Goal: Transaction & Acquisition: Purchase product/service

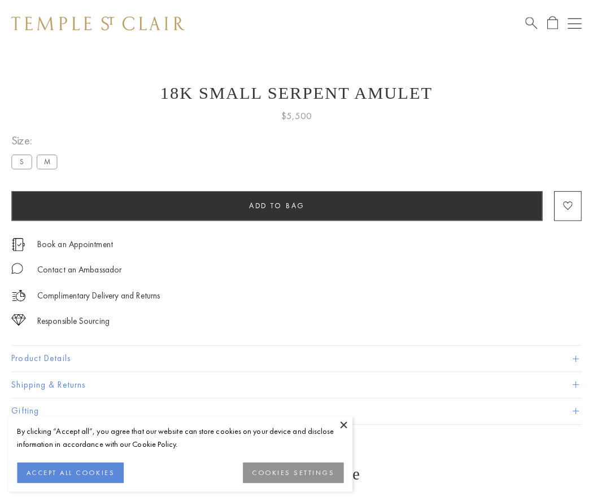
scroll to position [45, 0]
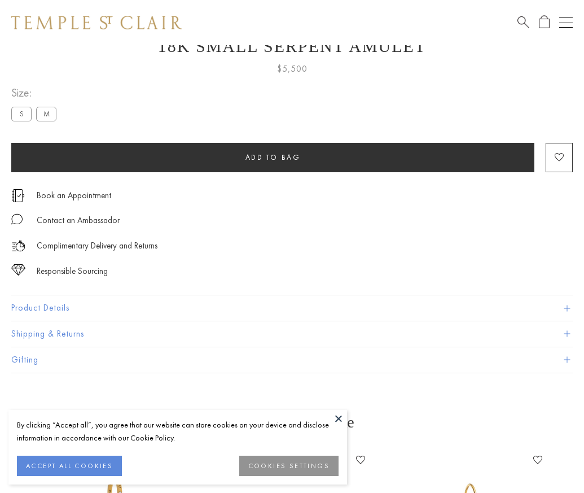
click at [273, 157] on span "Add to bag" at bounding box center [273, 157] width 55 height 10
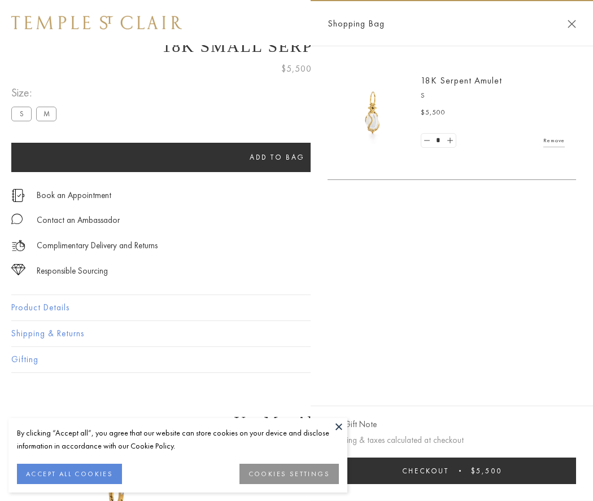
click at [548, 471] on button "Checkout $5,500" at bounding box center [452, 471] width 248 height 27
